Goal: Navigation & Orientation: Go to known website

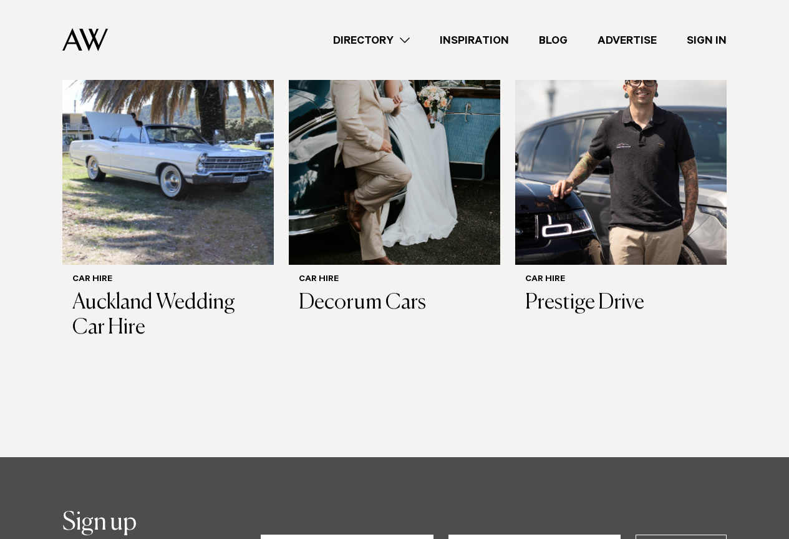
scroll to position [749, 0]
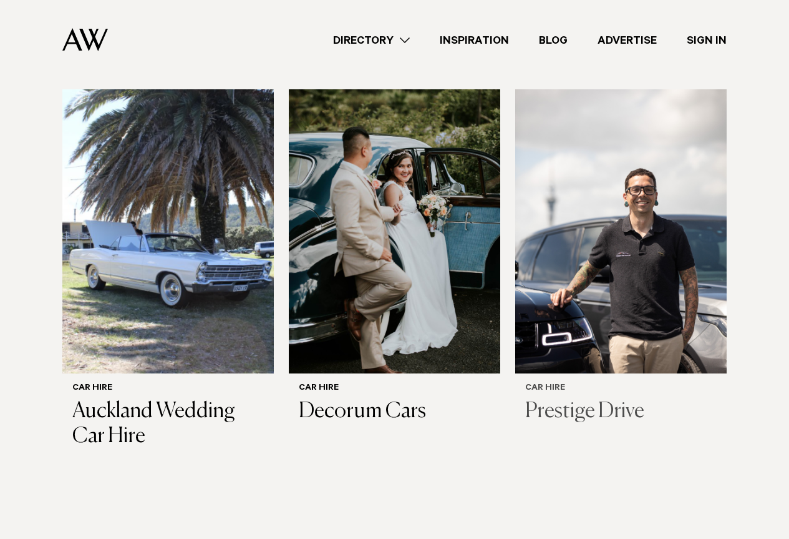
click at [567, 399] on h3 "Prestige Drive" at bounding box center [621, 412] width 192 height 26
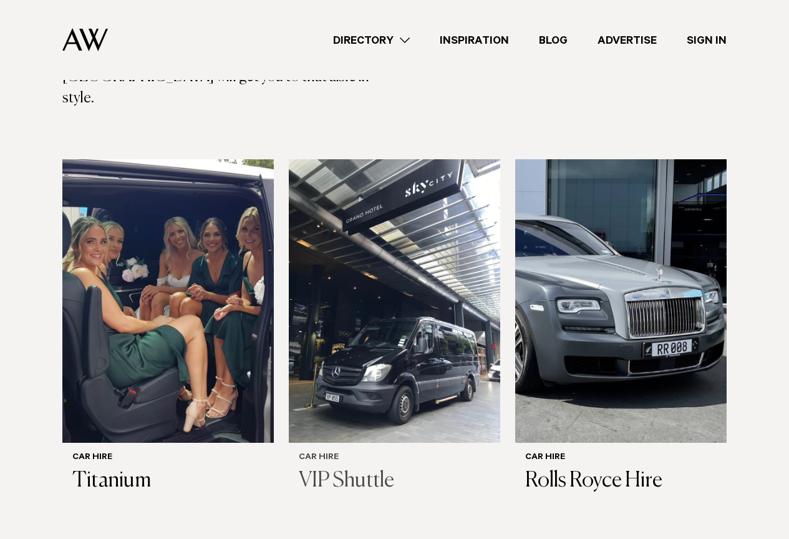
scroll to position [308, 0]
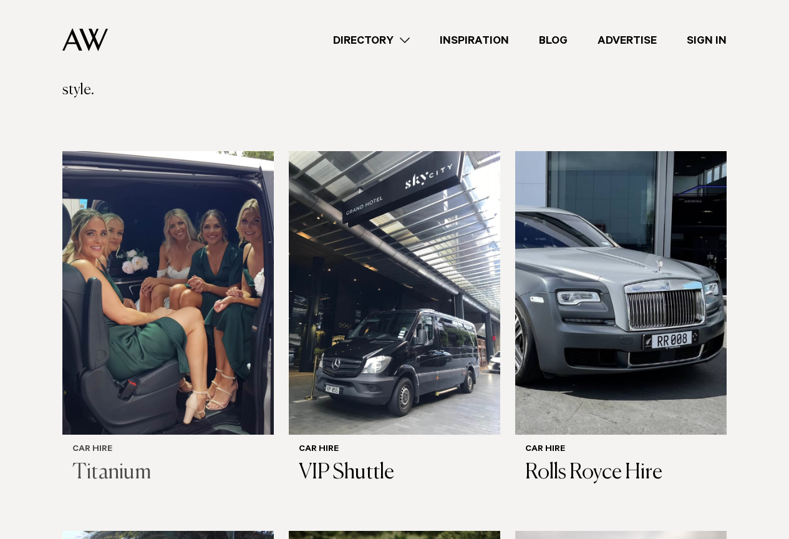
click at [129, 311] on img at bounding box center [168, 293] width 212 height 284
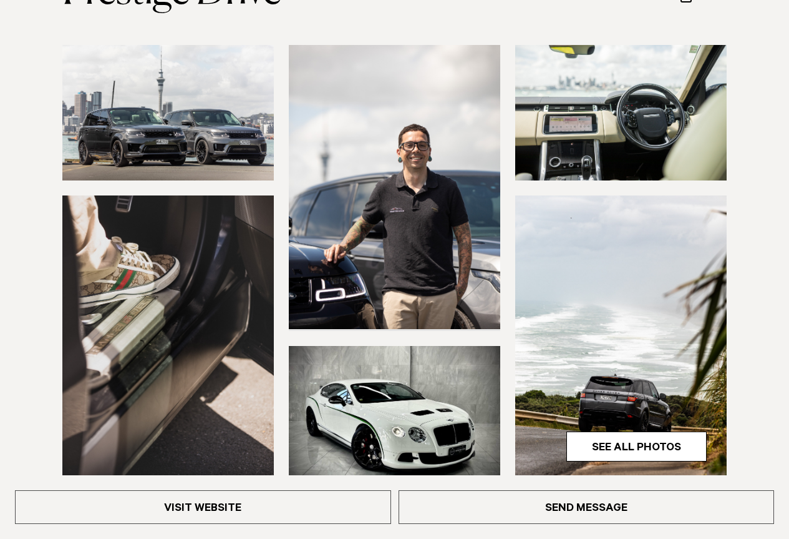
scroll to position [250, 0]
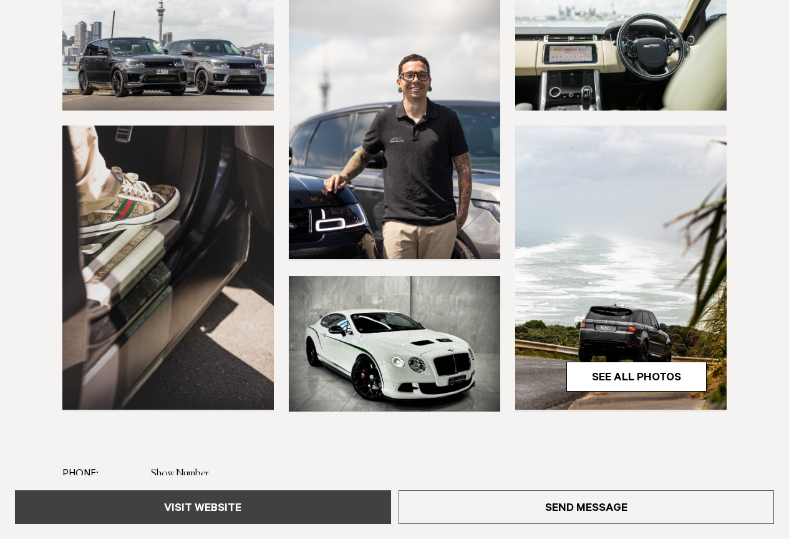
click at [223, 507] on link "Visit Website" at bounding box center [203, 507] width 376 height 34
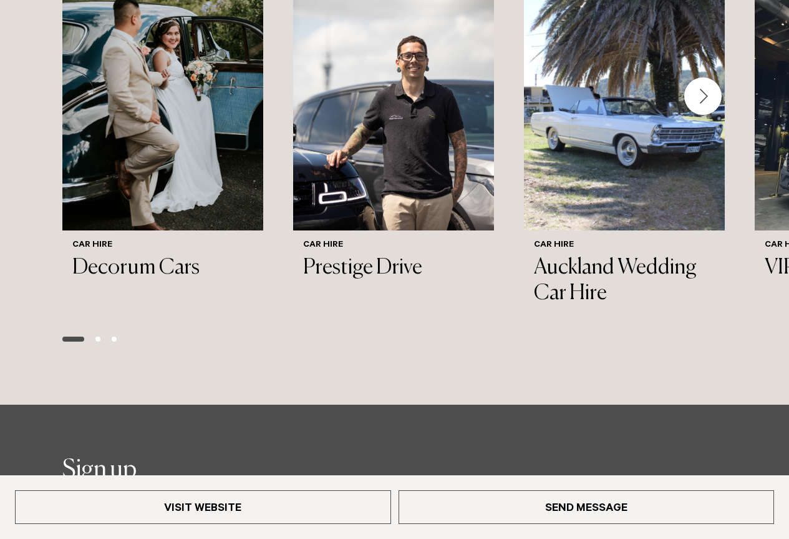
scroll to position [1498, 0]
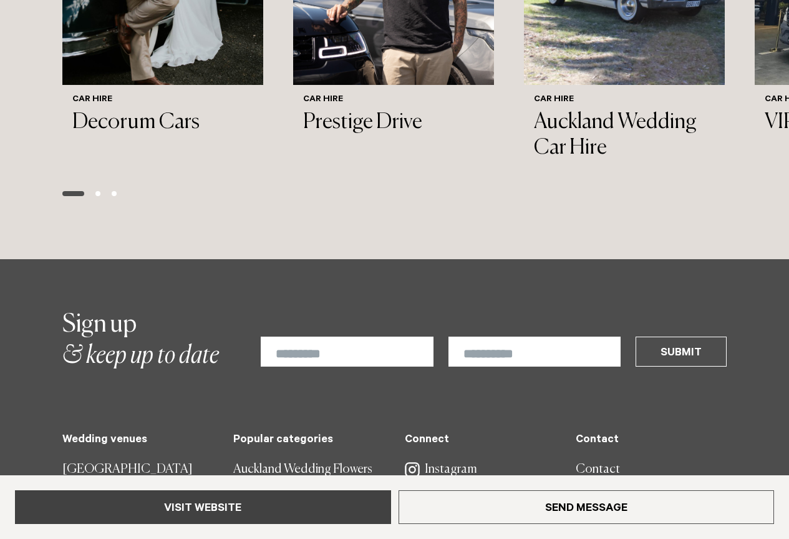
click at [194, 509] on link "Visit Website" at bounding box center [203, 507] width 376 height 34
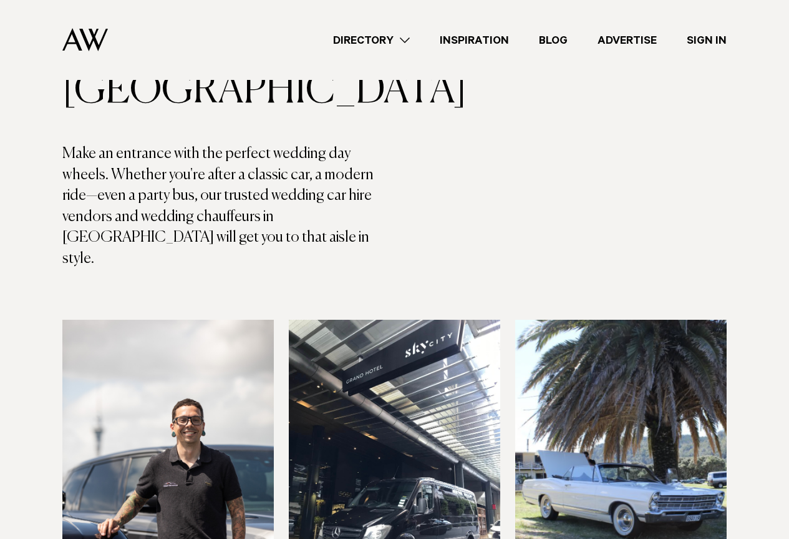
scroll to position [125, 0]
